Goal: Information Seeking & Learning: Learn about a topic

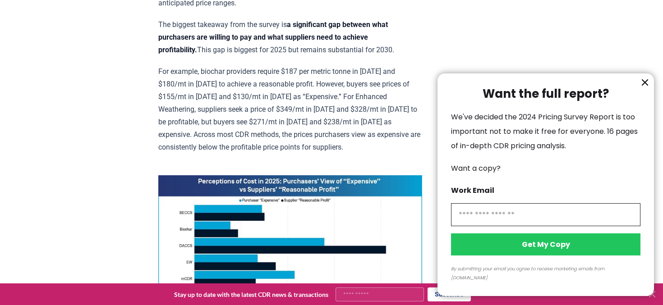
scroll to position [512, 0]
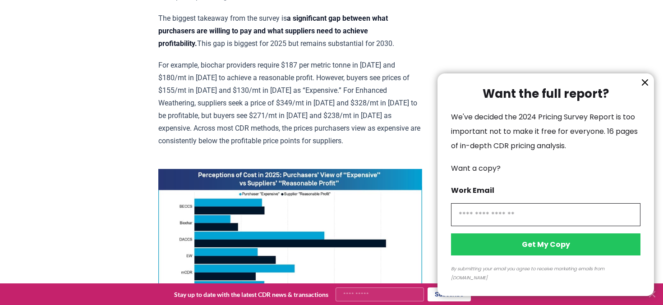
click at [644, 88] on icon "information" at bounding box center [644, 82] width 11 height 11
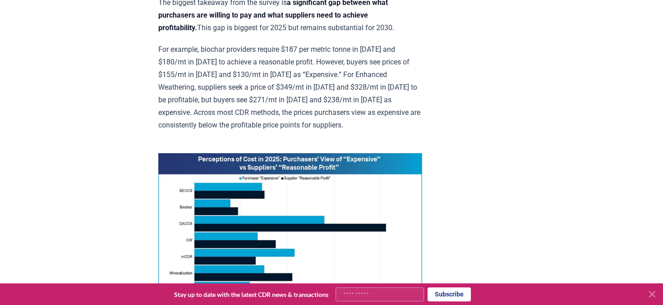
scroll to position [529, 0]
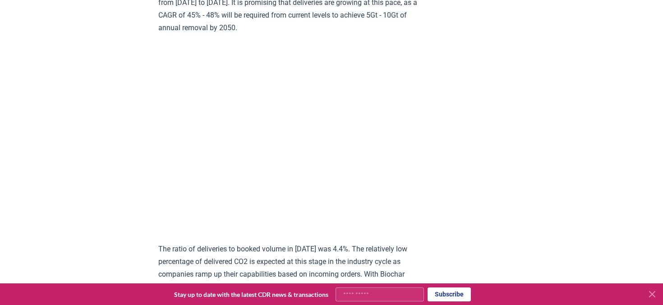
scroll to position [4556, 0]
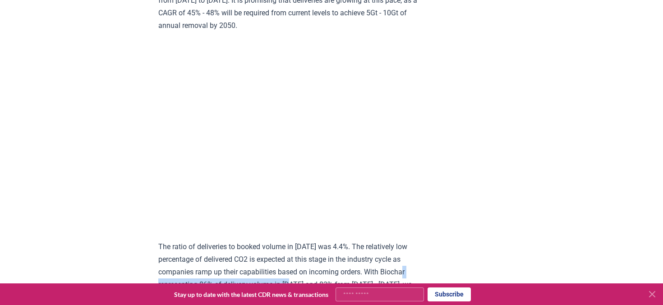
drag, startPoint x: 209, startPoint y: 146, endPoint x: 346, endPoint y: 135, distance: 137.5
click at [346, 241] on p "The ratio of deliveries to booked volume in 2024 was 4.4%. The relatively low p…" at bounding box center [290, 285] width 264 height 88
copy p "representing 86% of delivery volume in 2024"
